Goal: Register for event/course

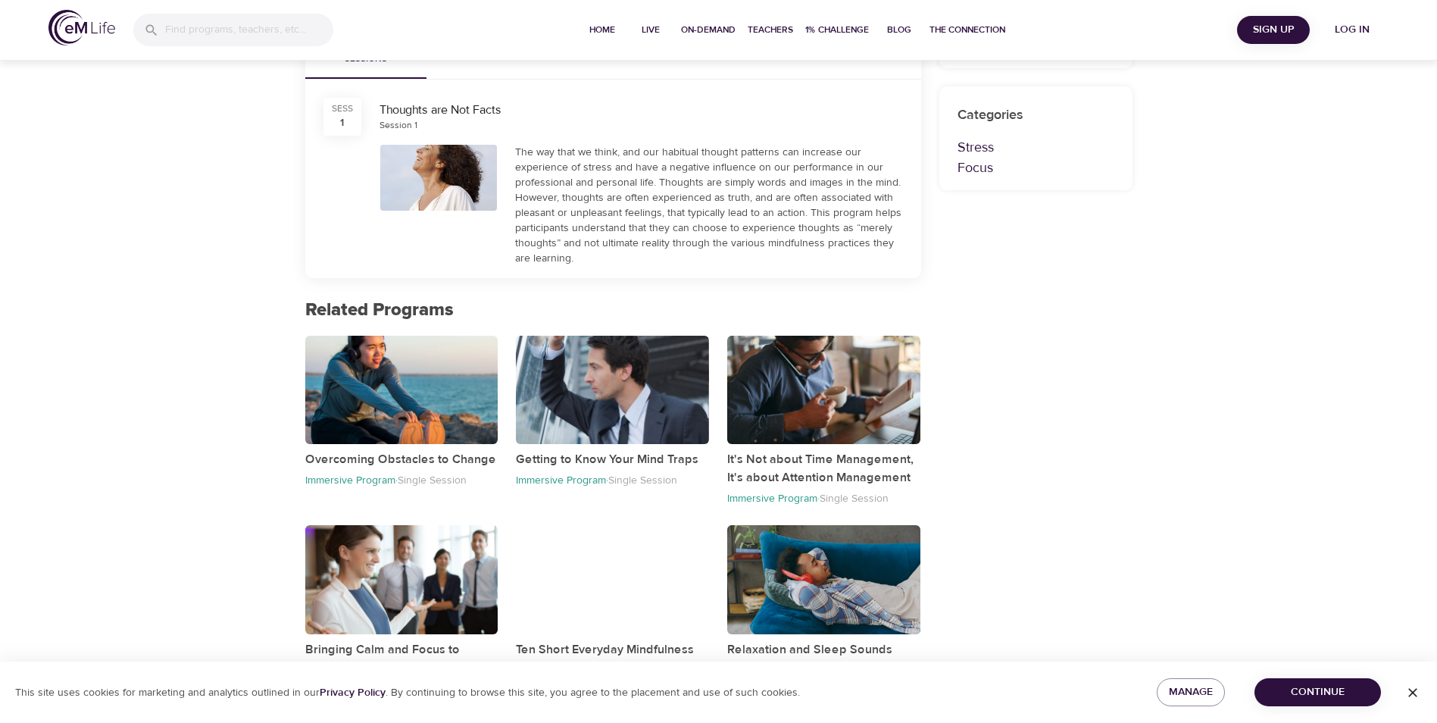
scroll to position [468, 0]
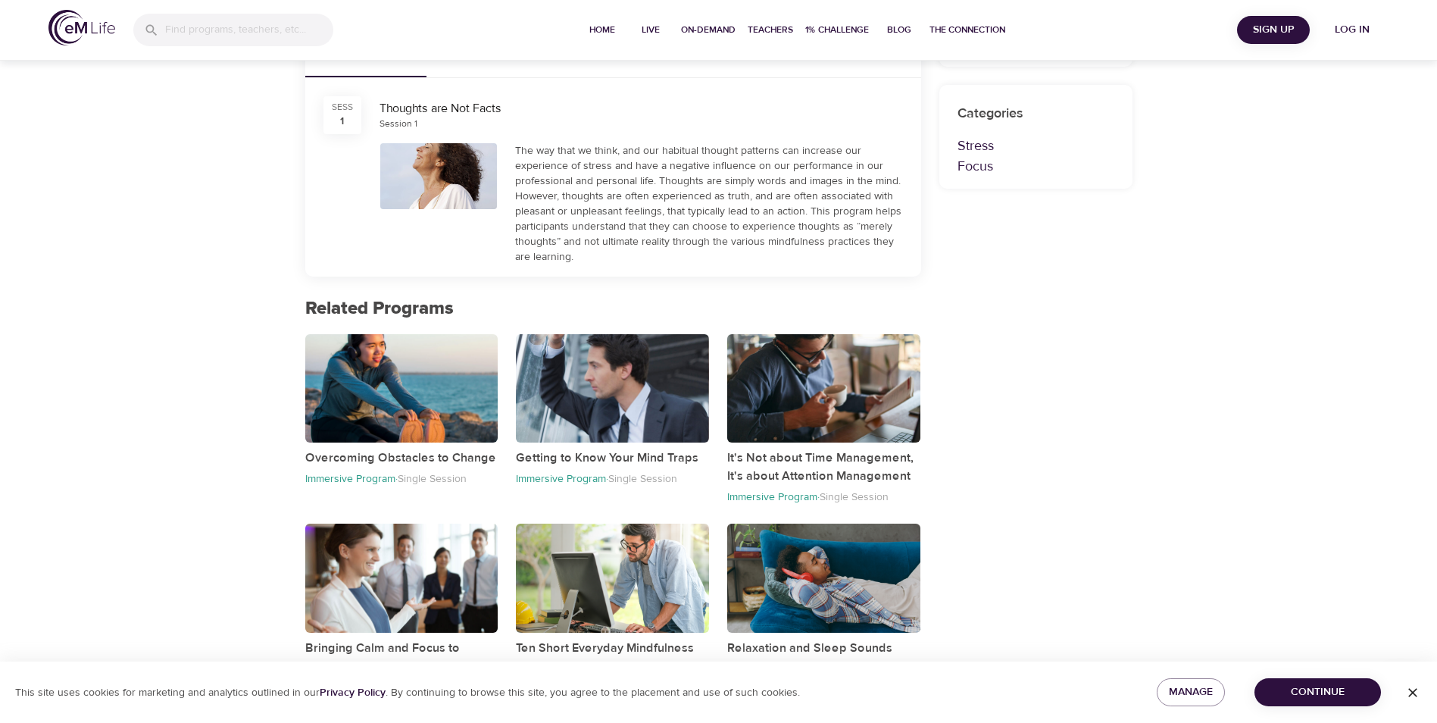
click at [1321, 689] on span "Continue" at bounding box center [1318, 692] width 102 height 19
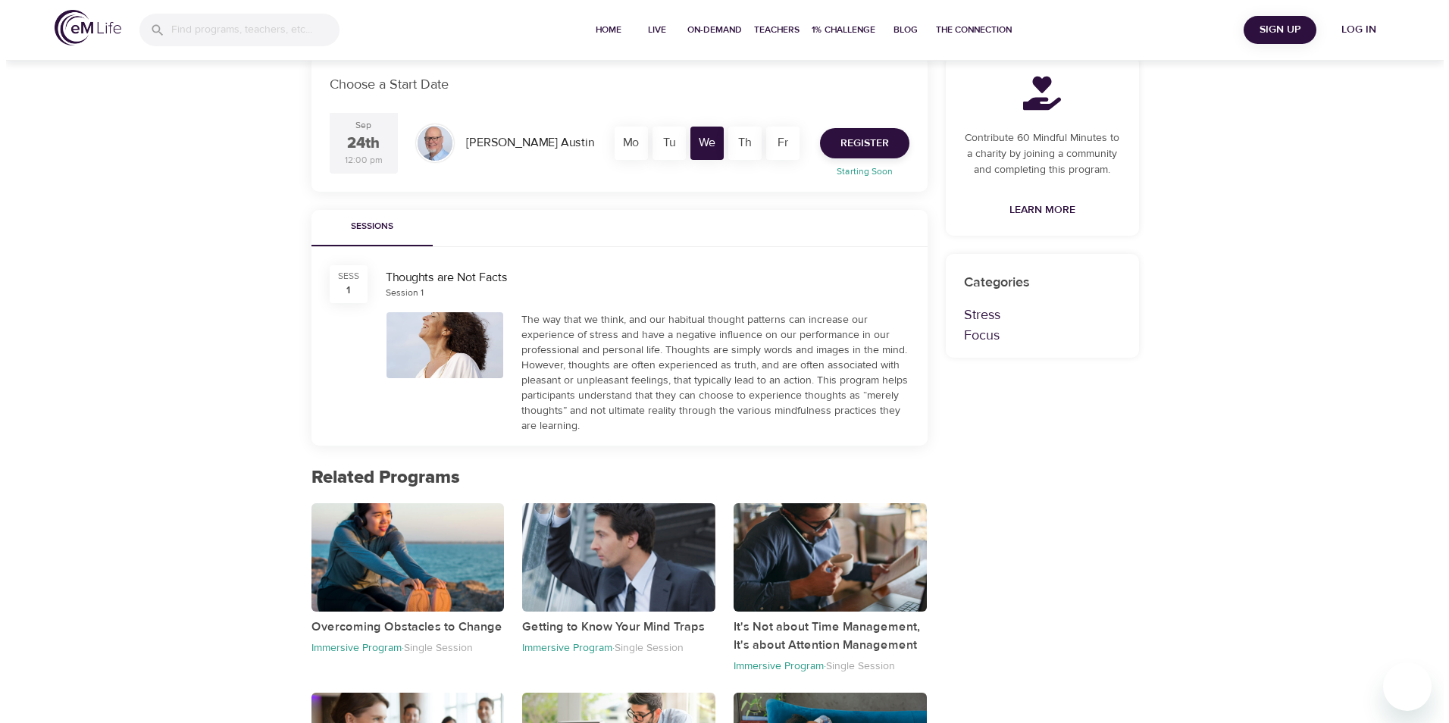
scroll to position [0, 0]
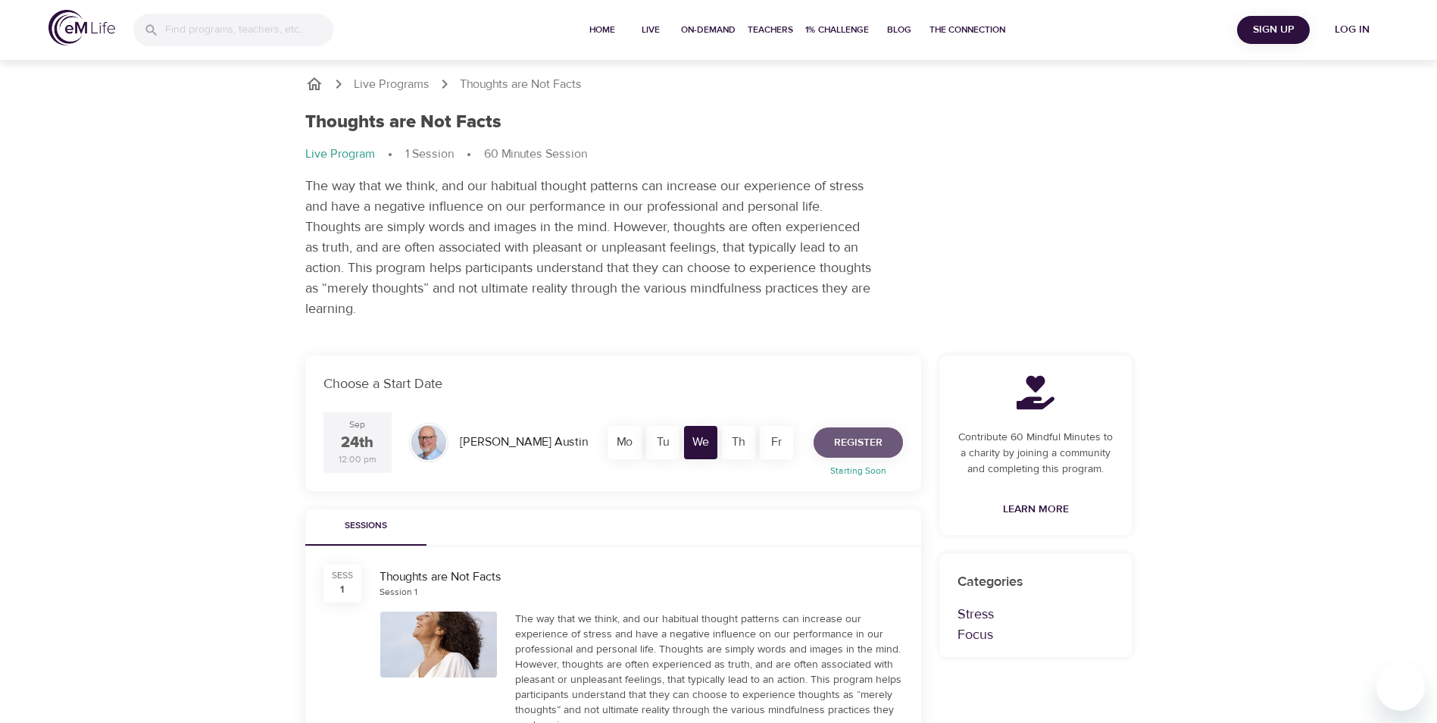
click at [859, 440] on span "Register" at bounding box center [858, 442] width 48 height 19
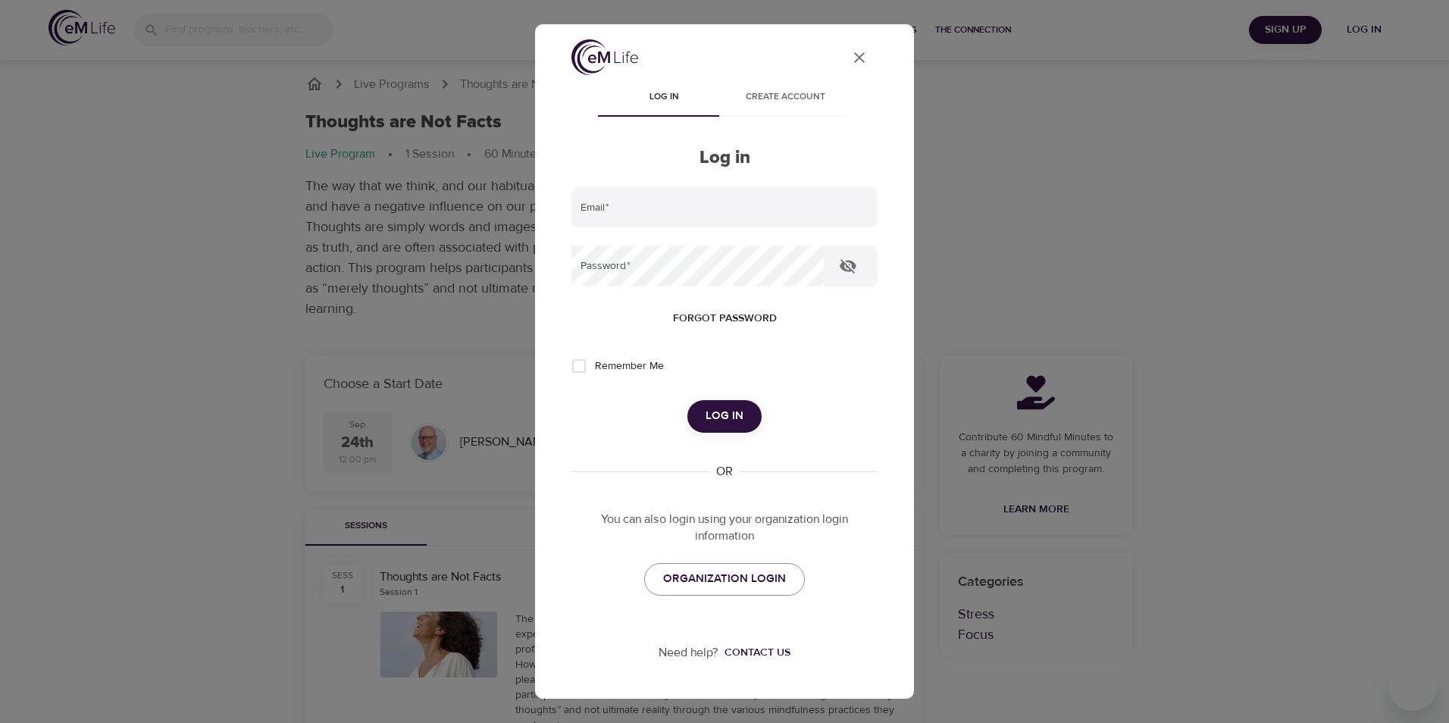
type input "[EMAIL_ADDRESS][DOMAIN_NAME]"
click at [848, 269] on icon "button" at bounding box center [848, 266] width 18 height 18
click at [732, 411] on span "Log in" at bounding box center [724, 416] width 38 height 20
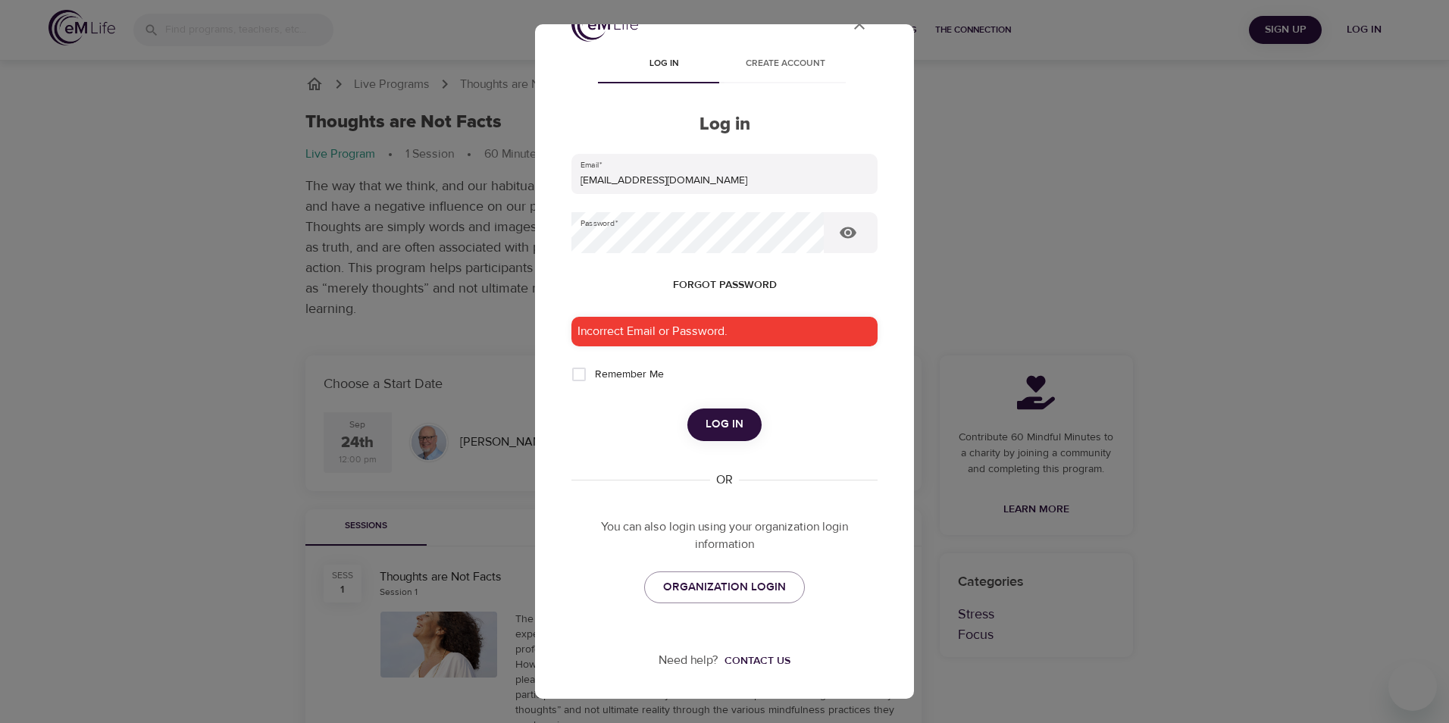
scroll to position [52, 0]
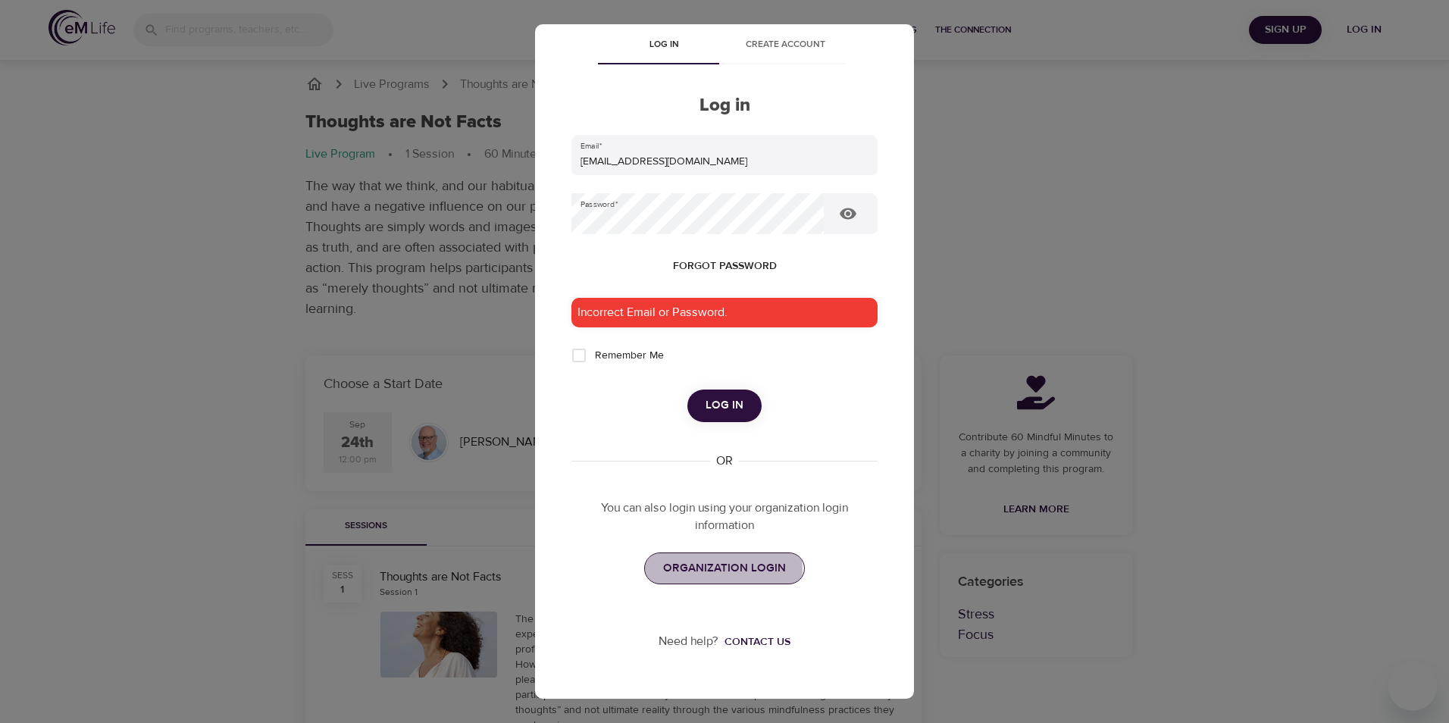
click at [706, 571] on span "ORGANIZATION LOGIN" at bounding box center [724, 568] width 123 height 20
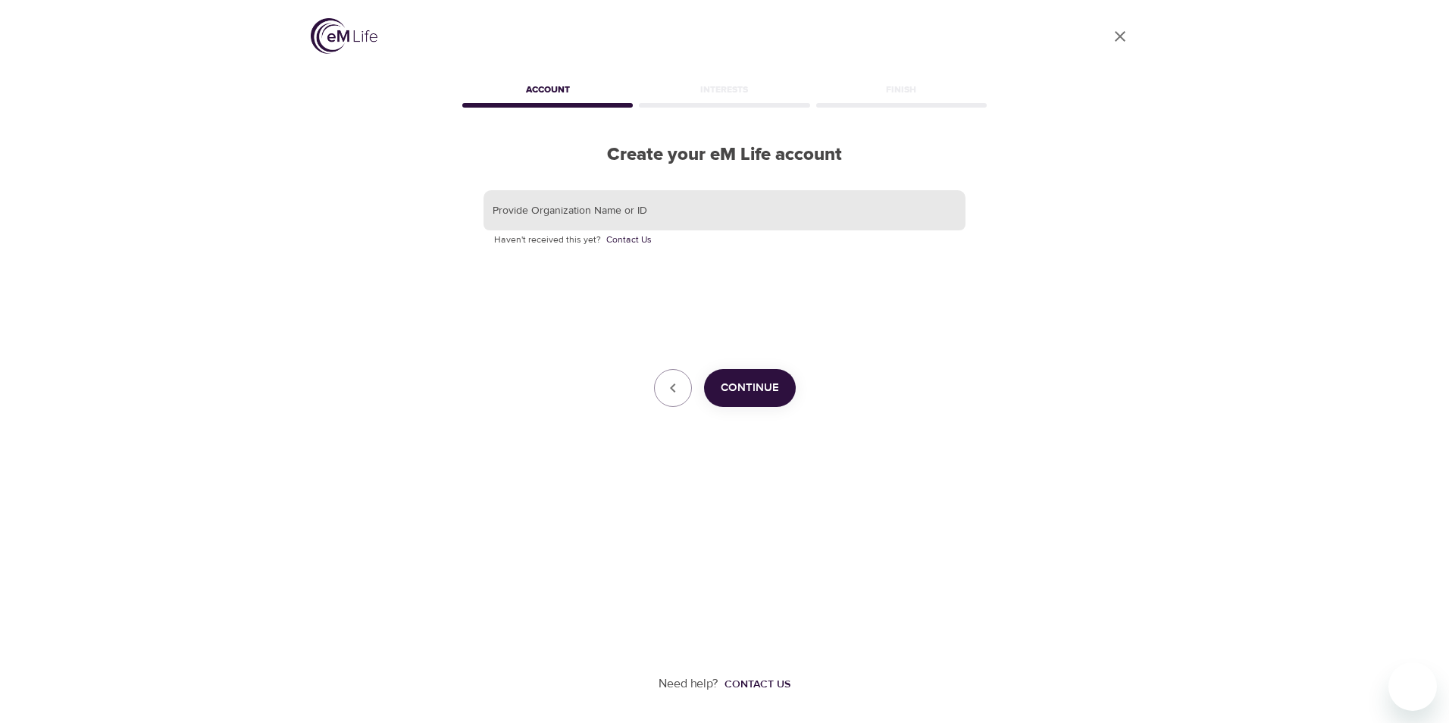
click at [683, 225] on input "text" at bounding box center [724, 210] width 482 height 41
type input "midwestern university"
click at [754, 386] on span "Continue" at bounding box center [750, 388] width 58 height 20
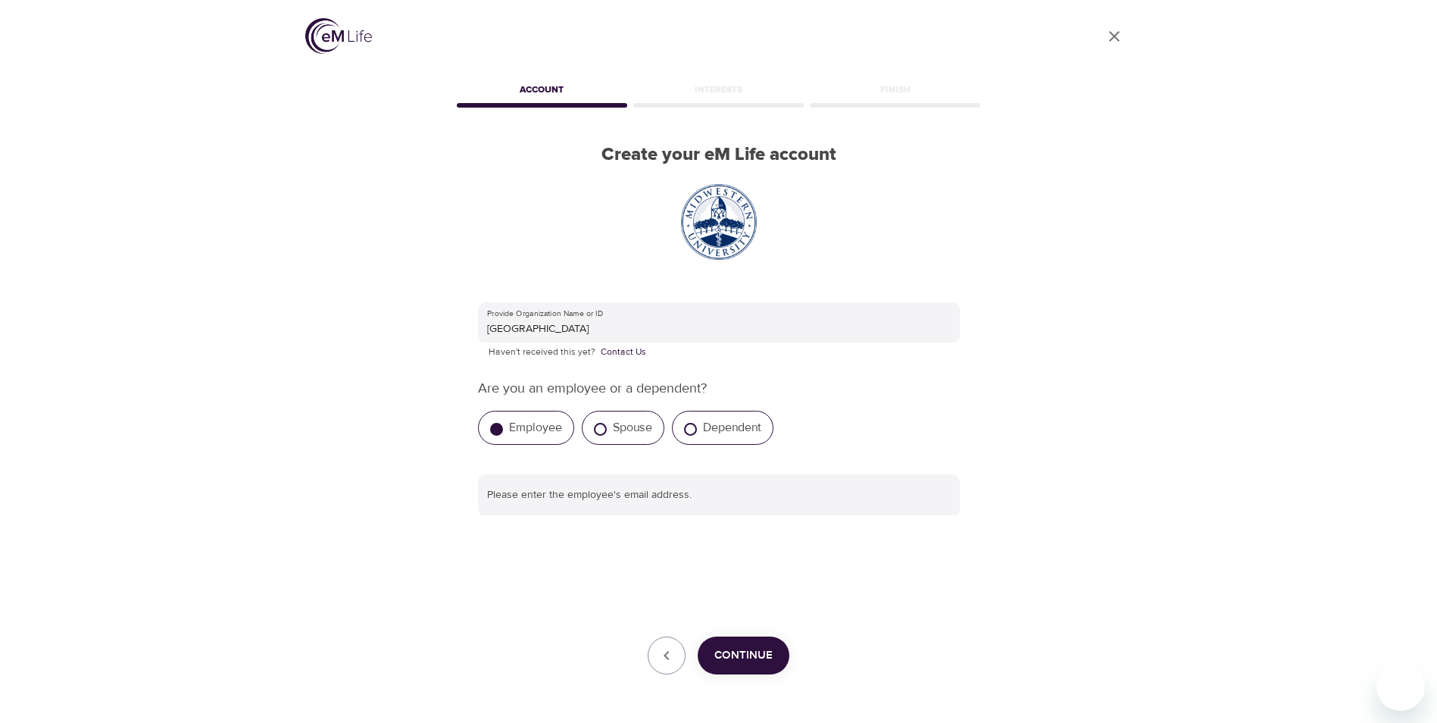
click at [533, 426] on label "Employee" at bounding box center [535, 427] width 53 height 15
click at [503, 426] on input "Employee" at bounding box center [496, 429] width 13 height 13
click at [538, 427] on label "Employee" at bounding box center [535, 427] width 53 height 15
click at [503, 427] on input "Employee" at bounding box center [496, 429] width 13 height 13
click at [746, 498] on input "text" at bounding box center [719, 494] width 482 height 41
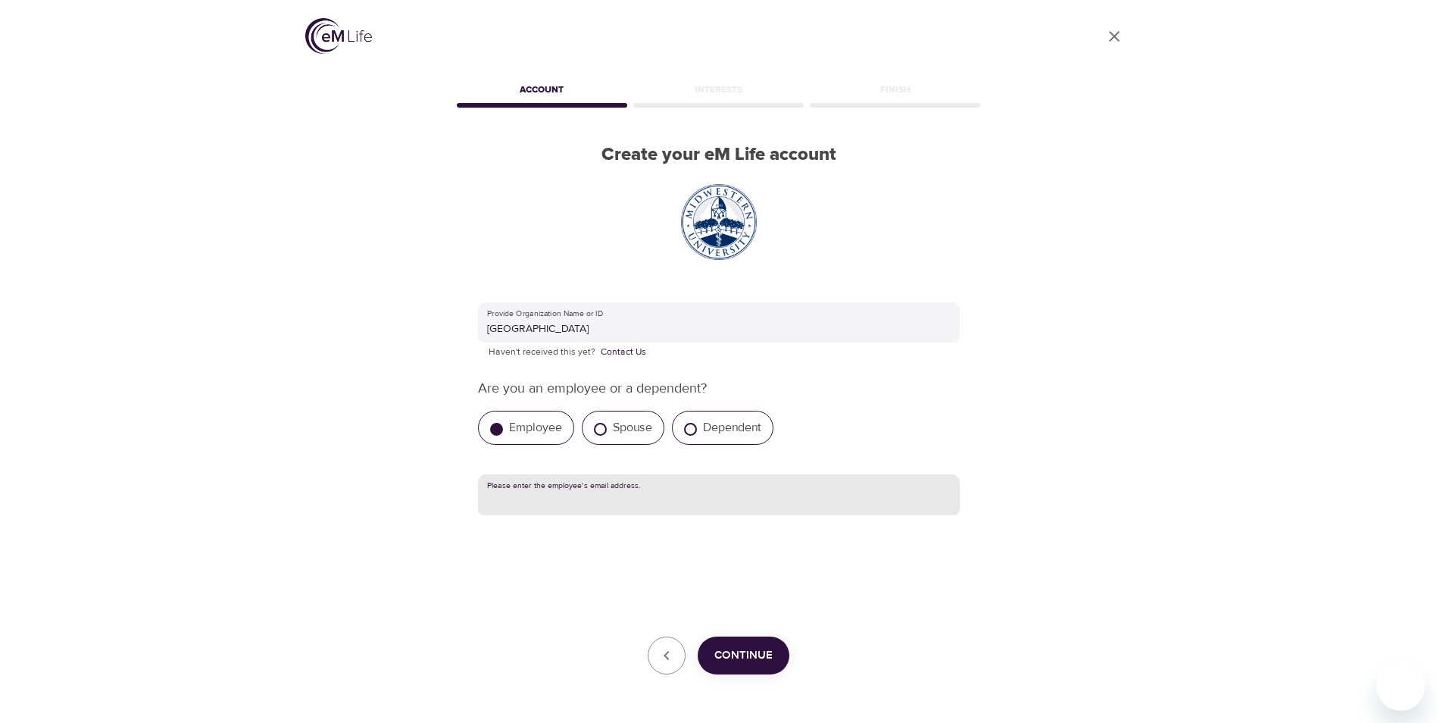
type input "[EMAIL_ADDRESS][DOMAIN_NAME]"
click at [761, 652] on span "Continue" at bounding box center [743, 656] width 58 height 20
